Goal: Communication & Community: Answer question/provide support

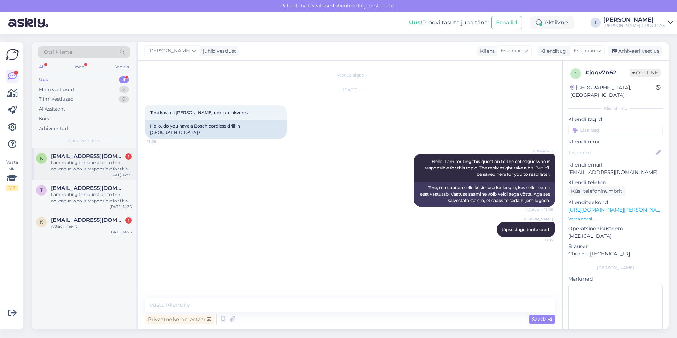
click at [62, 167] on div "I am routing this question to the colleague who is responsible for this topic. …" at bounding box center [91, 165] width 81 height 13
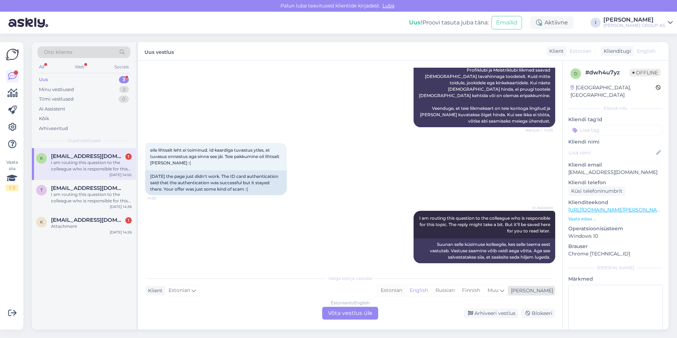
click at [406, 294] on div "Estonian" at bounding box center [391, 290] width 29 height 11
click at [365, 311] on div "Estonian to Estonian Võta vestlus üle" at bounding box center [350, 313] width 56 height 13
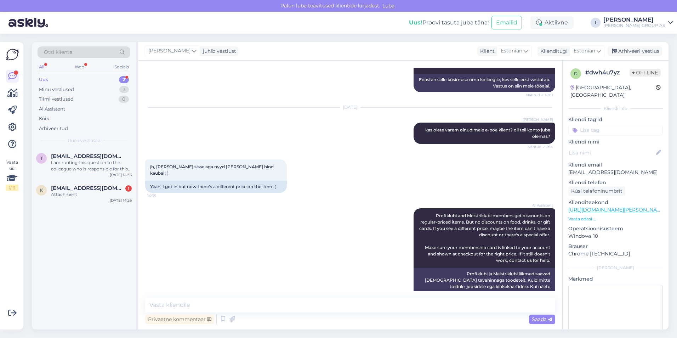
scroll to position [465, 0]
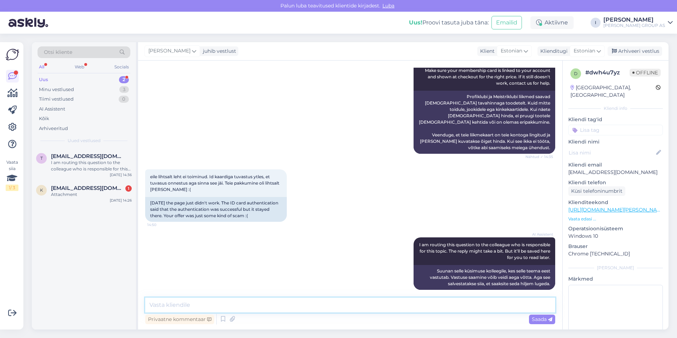
click at [327, 306] on textarea at bounding box center [350, 304] width 410 height 15
type textarea "meil oli [PERSON_NAME] kampaania, kahjuks täna see enam ei kehti"
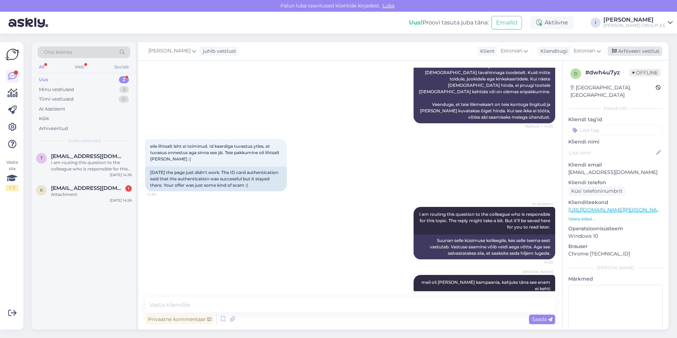
click at [635, 51] on div "Arhiveeri vestlus" at bounding box center [634, 51] width 55 height 10
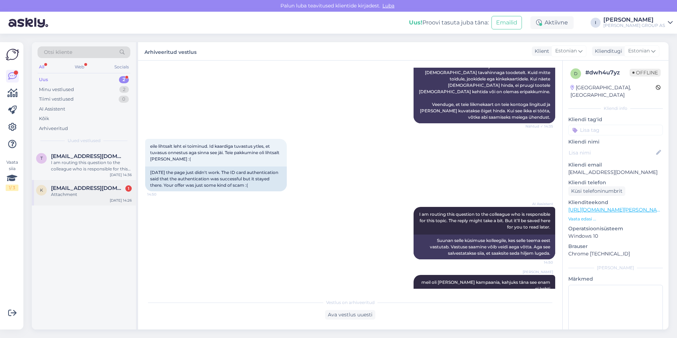
drag, startPoint x: 66, startPoint y: 190, endPoint x: 88, endPoint y: 199, distance: 24.1
click at [66, 190] on span "[EMAIL_ADDRESS][DOMAIN_NAME]" at bounding box center [88, 188] width 74 height 6
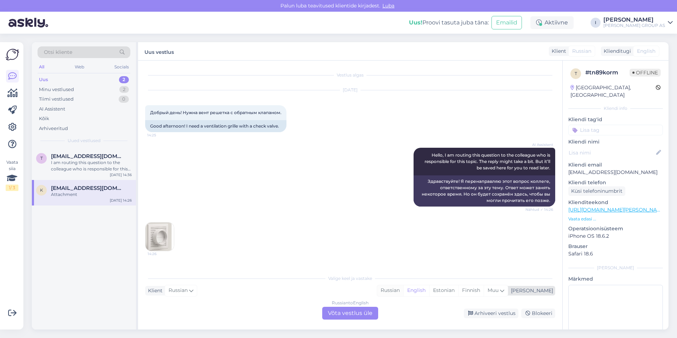
click at [403, 286] on div "Russian" at bounding box center [390, 290] width 26 height 11
click at [361, 311] on div "Russian to Russian Võta vestlus üle" at bounding box center [350, 313] width 56 height 13
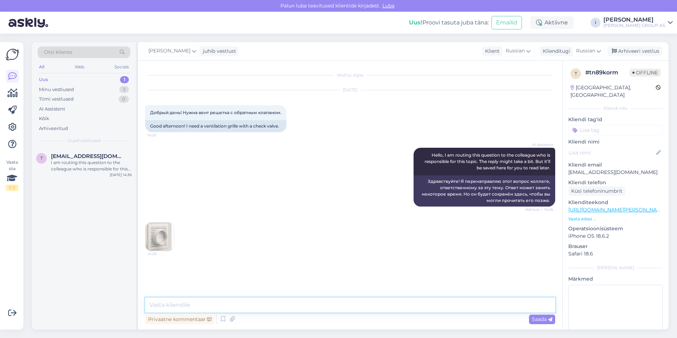
click at [284, 305] on textarea at bounding box center [350, 304] width 410 height 15
type textarea "Здравствуйте, со всем нашим товаром вы можете ознакомиться на нашем сайте"
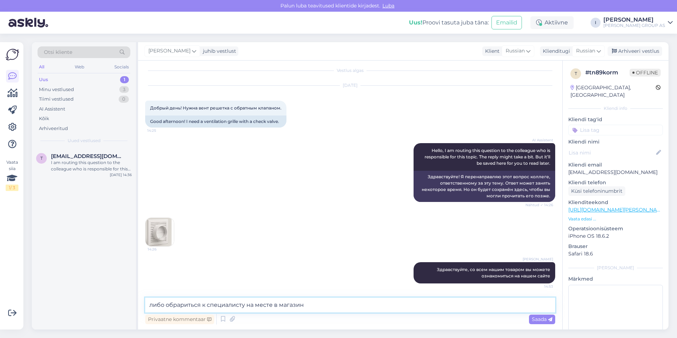
type textarea "либо обрариться к специалисту на месте в магазине"
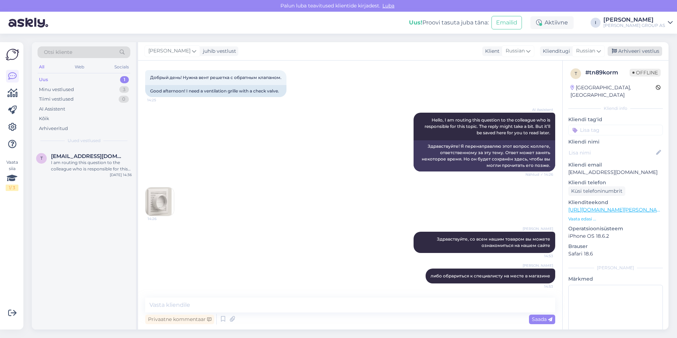
click at [646, 48] on div "Arhiveeri vestlus" at bounding box center [634, 51] width 55 height 10
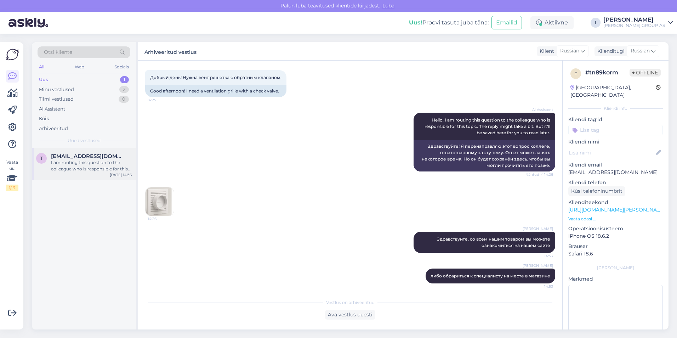
click at [76, 159] on span "[EMAIL_ADDRESS][DOMAIN_NAME]" at bounding box center [88, 156] width 74 height 6
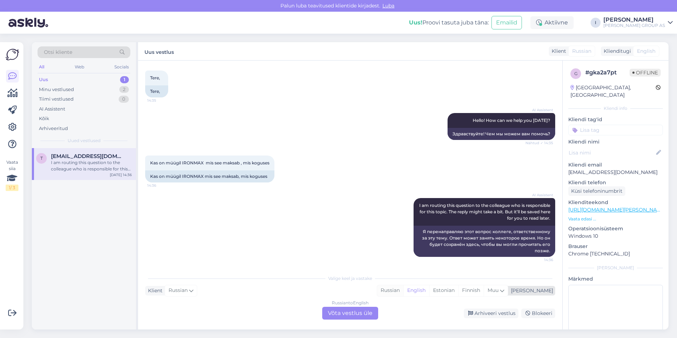
click at [403, 290] on div "Russian" at bounding box center [390, 290] width 26 height 11
click at [369, 315] on div "Russian to Russian Võta vestlus üle" at bounding box center [350, 313] width 56 height 13
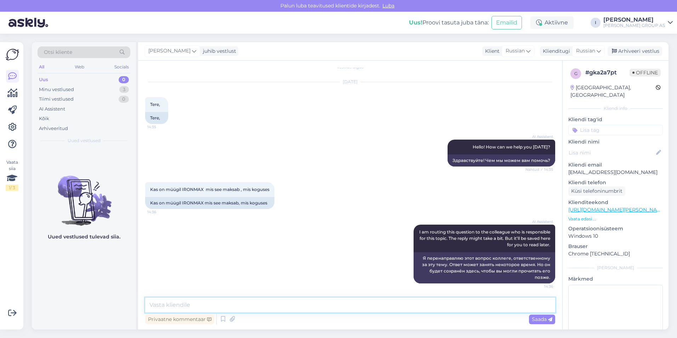
click at [300, 306] on textarea at bounding box center [350, 304] width 410 height 15
paste textarea "[URL][DOMAIN_NAME][PERSON_NAME]"
type textarea "[URL][DOMAIN_NAME][PERSON_NAME]"
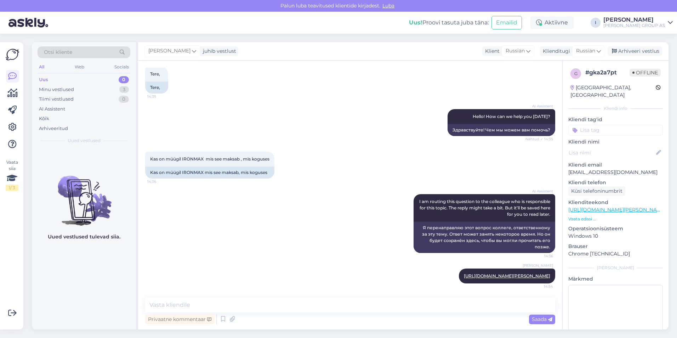
click at [629, 46] on div "[PERSON_NAME] juhib vestlust Klient [DEMOGRAPHIC_DATA] Klienditugi [DEMOGRAPHIC…" at bounding box center [403, 51] width 530 height 18
click at [628, 48] on div "Arhiveeri vestlus" at bounding box center [634, 51] width 55 height 10
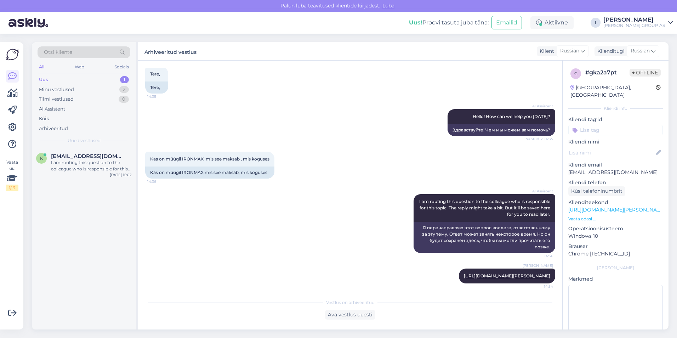
drag, startPoint x: 67, startPoint y: 168, endPoint x: 121, endPoint y: 185, distance: 56.4
click at [67, 168] on div "I am routing this question to the colleague who is responsible for this topic. …" at bounding box center [91, 165] width 81 height 13
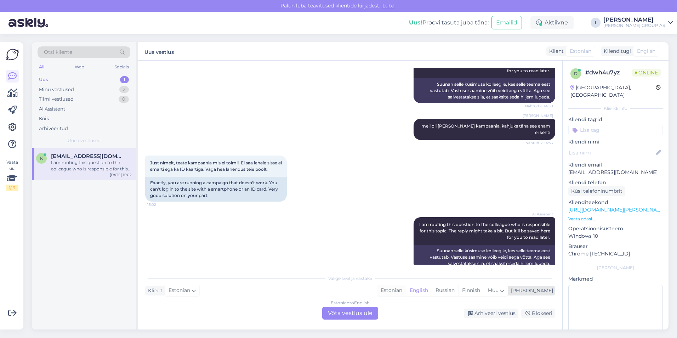
click at [406, 290] on div "Estonian" at bounding box center [391, 290] width 29 height 11
click at [348, 313] on div "Estonian to Estonian Võta vestlus üle" at bounding box center [350, 313] width 56 height 13
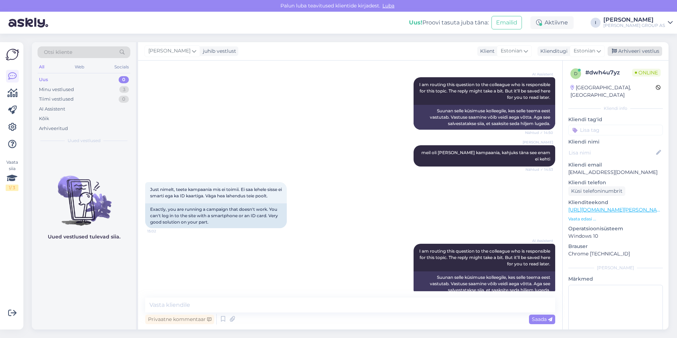
click at [643, 50] on div "Arhiveeri vestlus" at bounding box center [634, 51] width 55 height 10
